Goal: Information Seeking & Learning: Learn about a topic

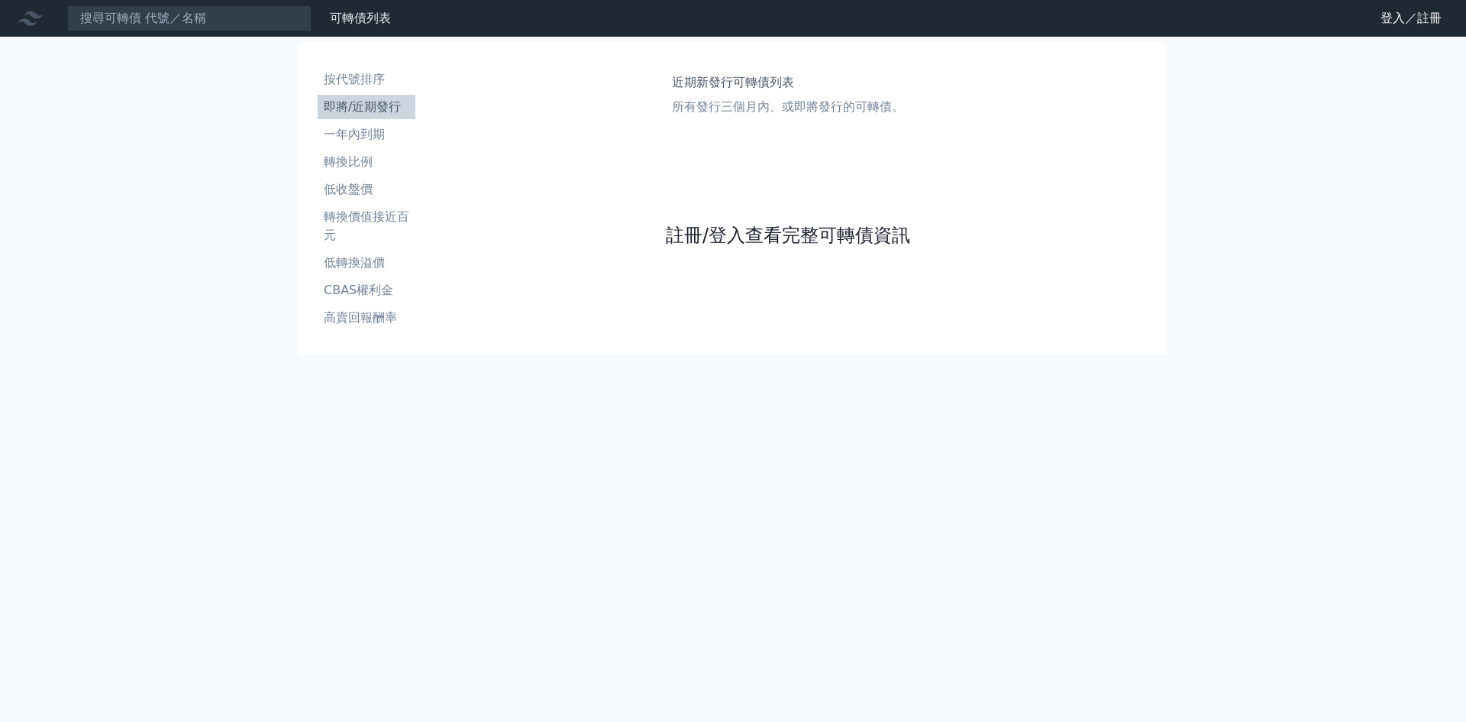
click at [778, 238] on link "註冊/登入查看完整可轉債資訊" at bounding box center [788, 235] width 244 height 24
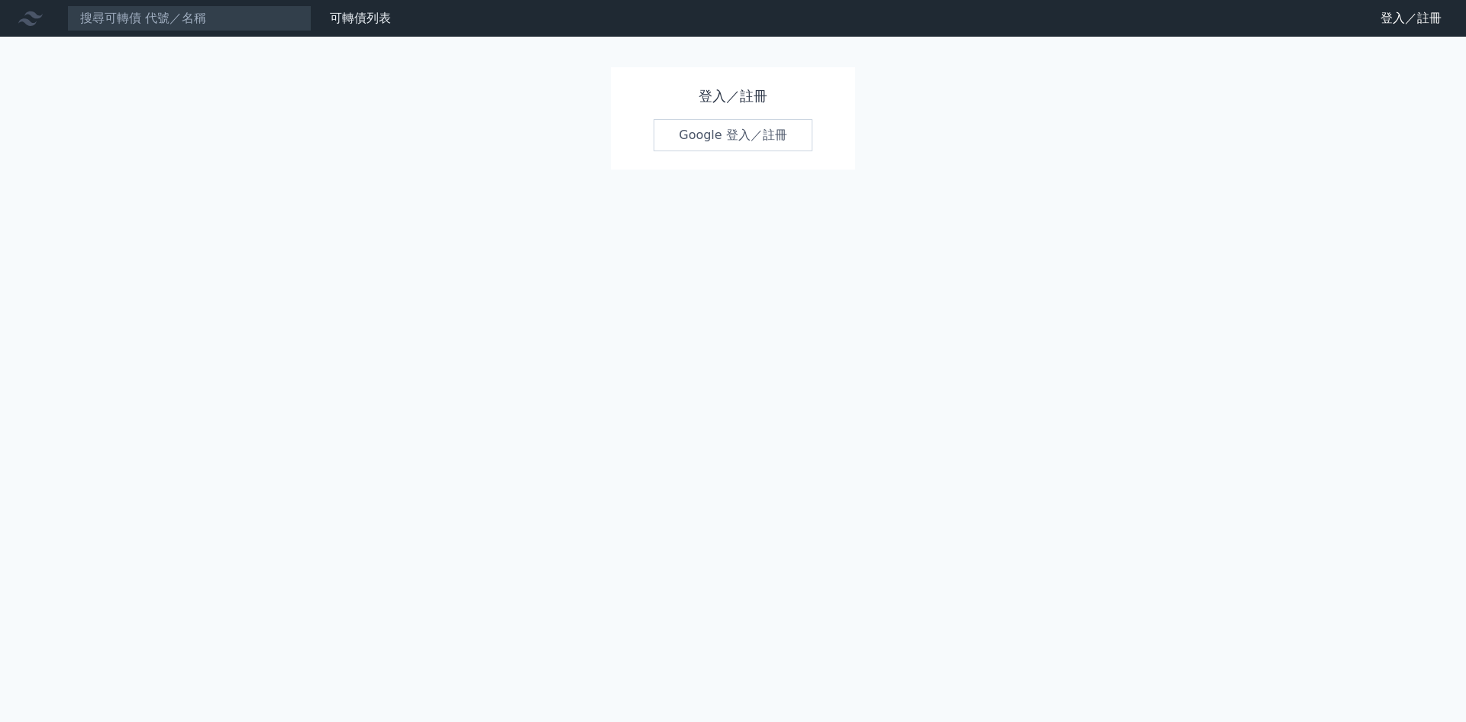
click at [741, 134] on link "Google 登入／註冊" at bounding box center [733, 135] width 159 height 32
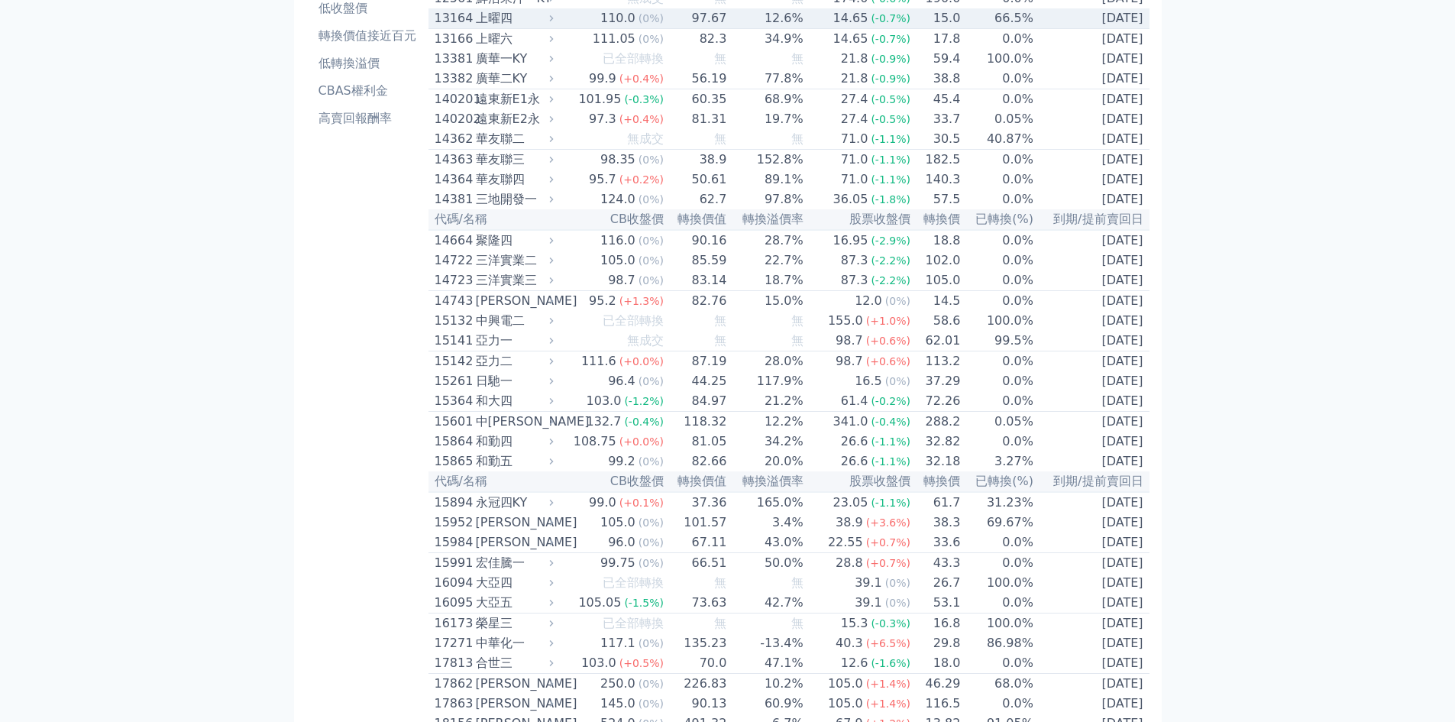
scroll to position [204, 0]
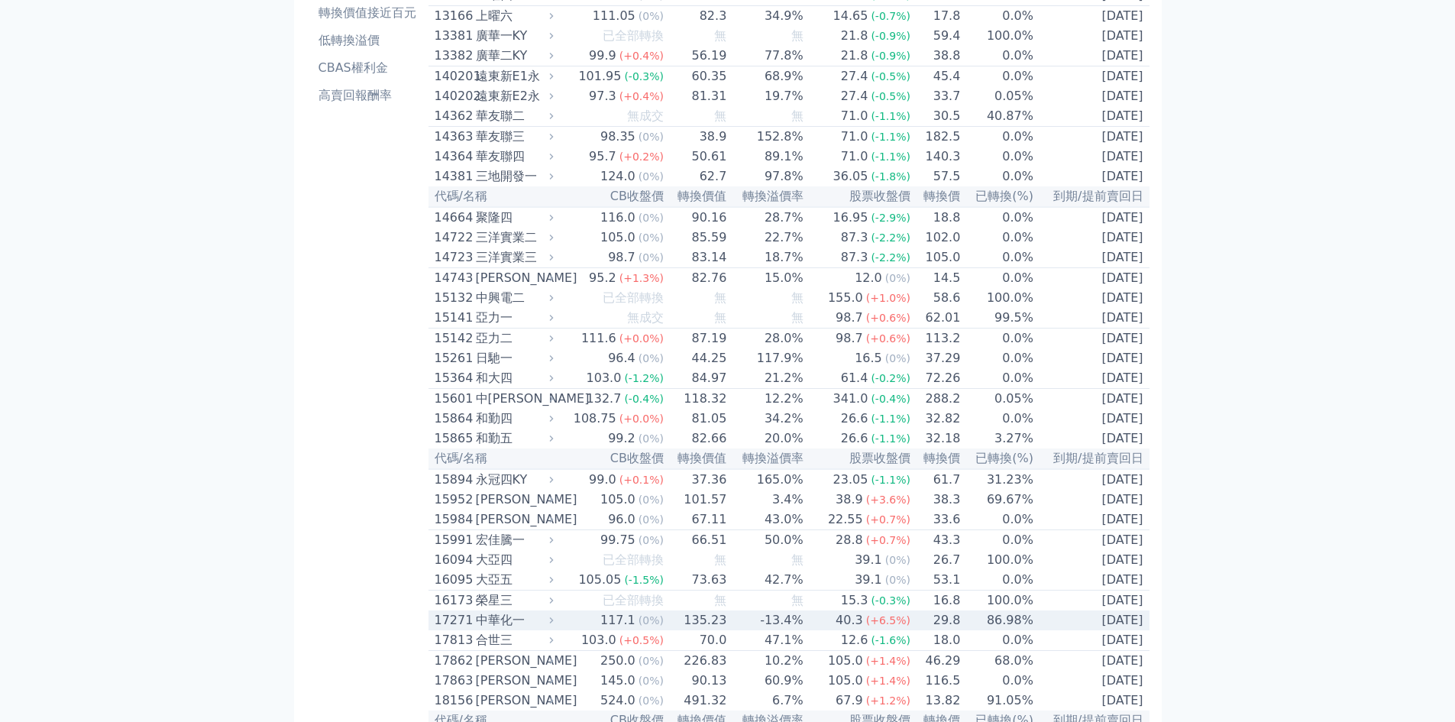
click at [457, 629] on div "17271" at bounding box center [453, 620] width 37 height 18
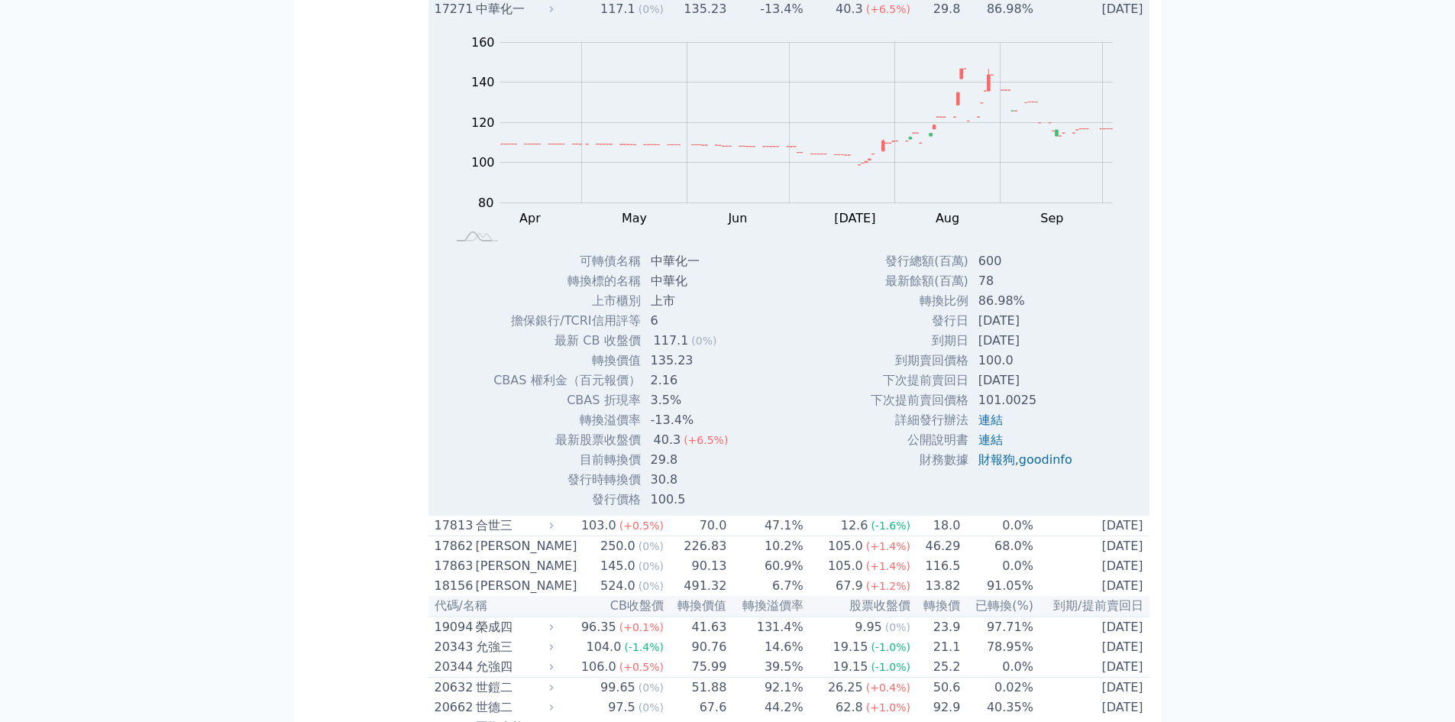
scroll to position [0, 0]
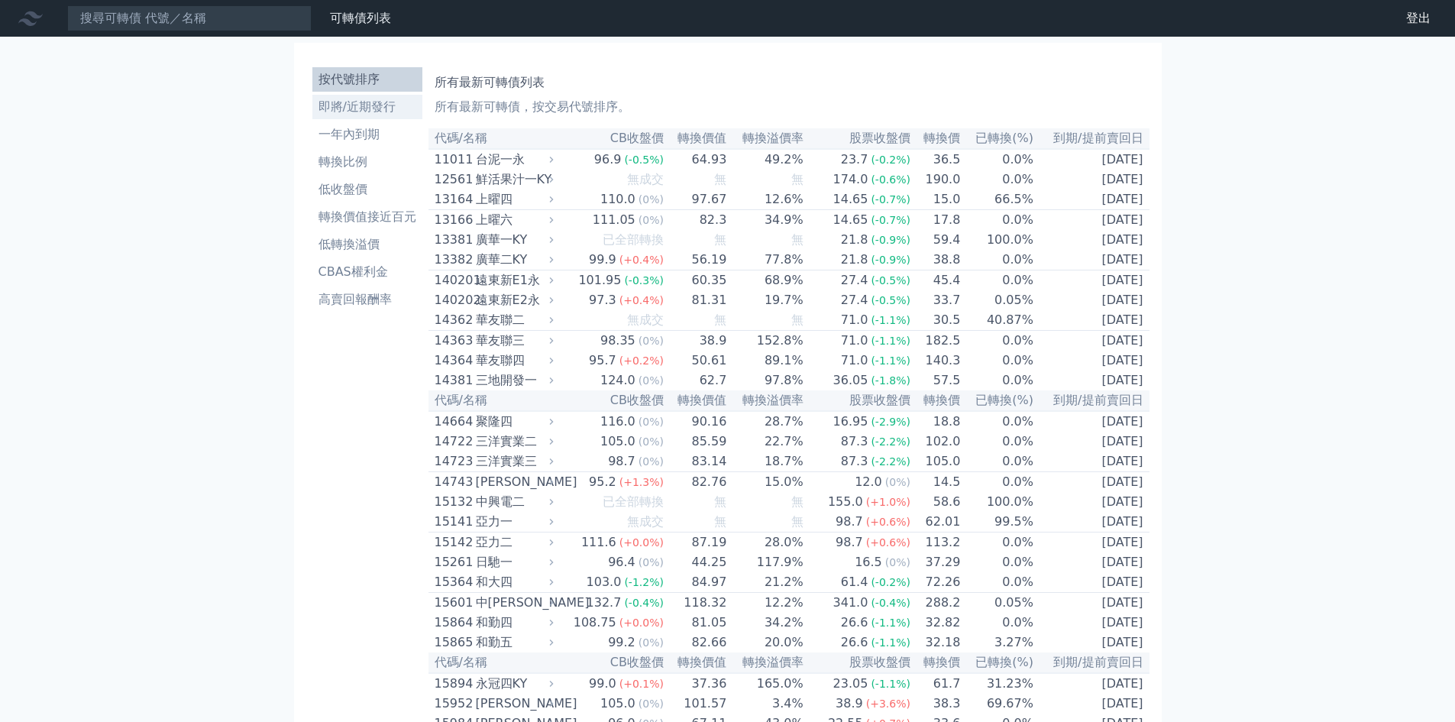
click at [364, 109] on li "即將/近期發行" at bounding box center [367, 107] width 110 height 18
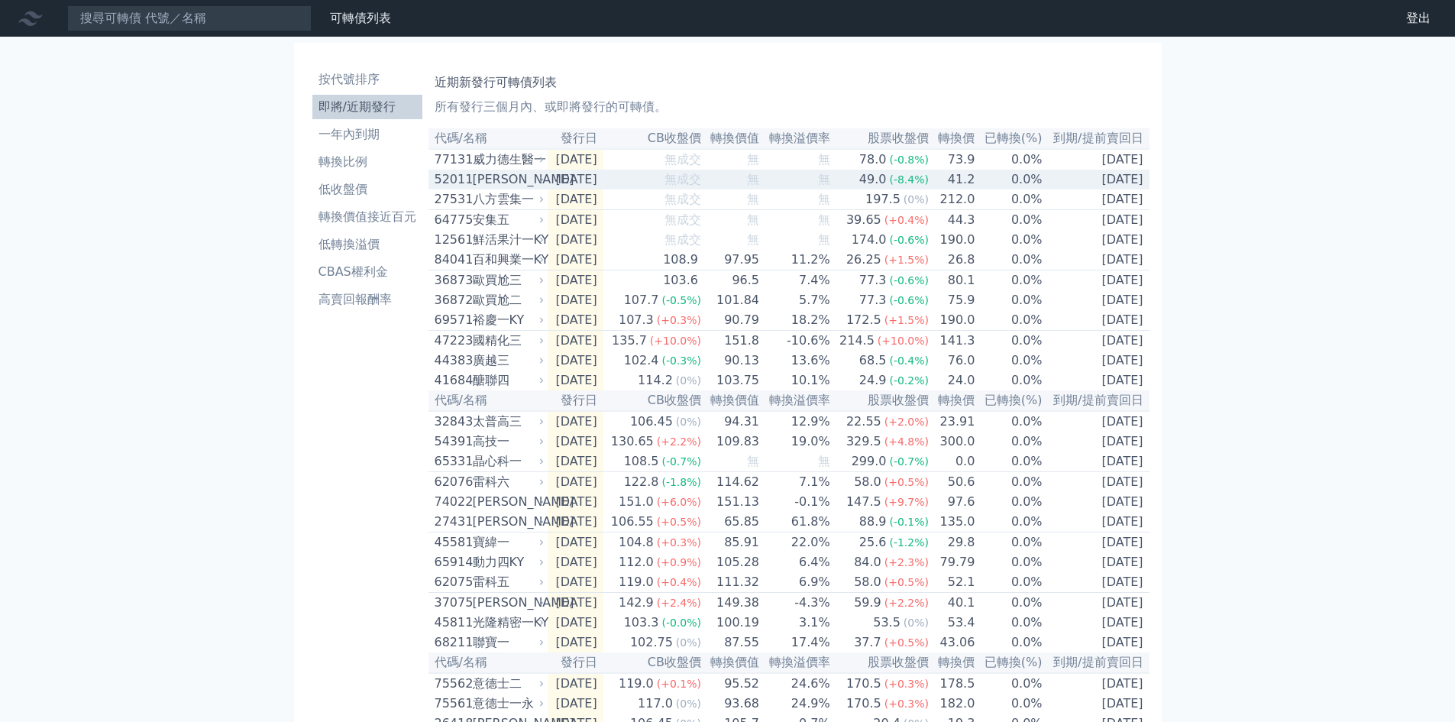
click at [489, 189] on div "[PERSON_NAME]" at bounding box center [507, 179] width 69 height 18
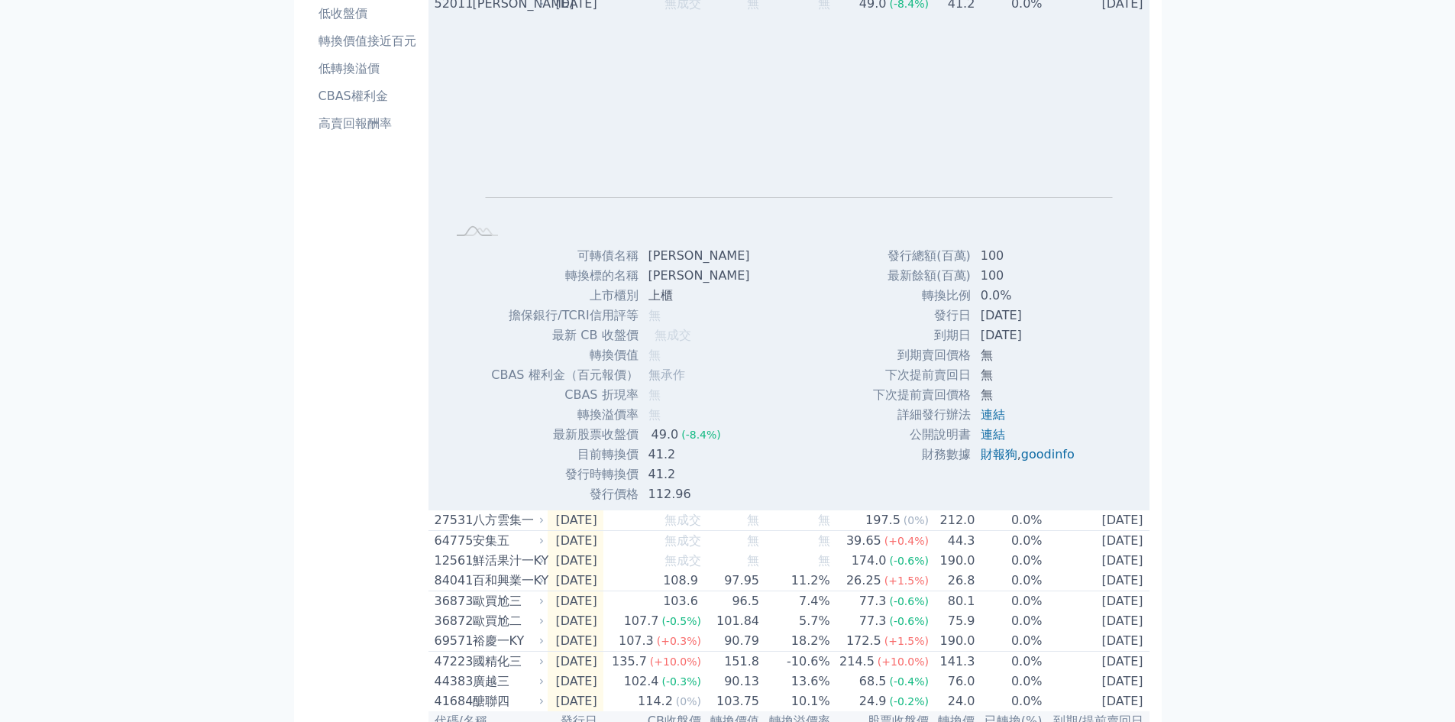
scroll to position [204, 0]
